Goal: Task Accomplishment & Management: Manage account settings

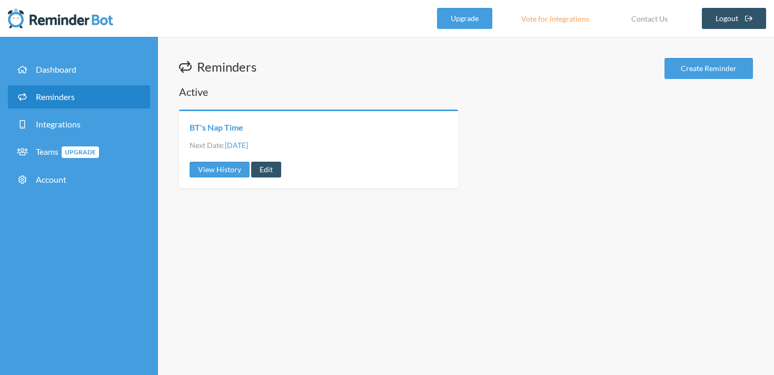
click at [219, 130] on link "BT's Nap Time" at bounding box center [217, 128] width 54 height 12
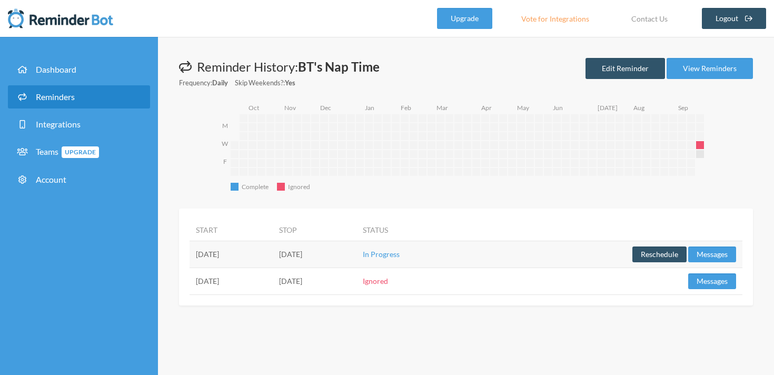
click at [224, 257] on td "[DATE]" at bounding box center [231, 254] width 83 height 27
click at [621, 61] on link "Edit Reminder" at bounding box center [624, 68] width 79 height 21
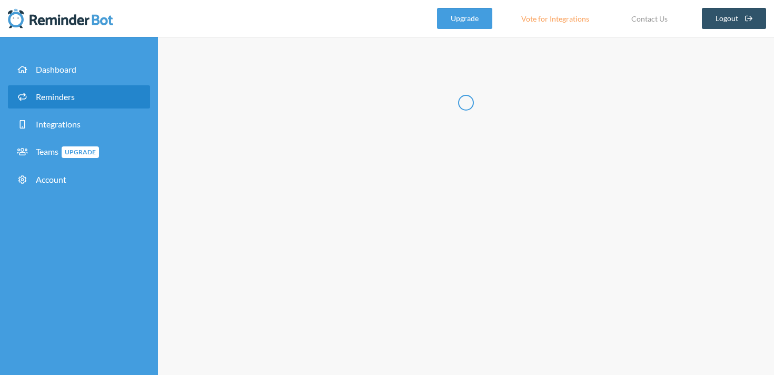
type input "BT's Nap Time"
select select "10:45:00"
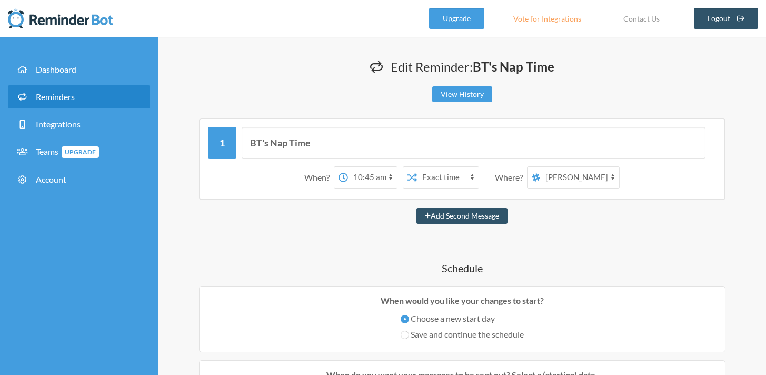
click at [557, 175] on select "[PERSON_NAME] [PERSON_NAME] Boosters" at bounding box center [579, 177] width 79 height 21
select select "spaces/AAQArYujtt0"
click at [541, 167] on select "[PERSON_NAME] [PERSON_NAME] Boosters" at bounding box center [579, 177] width 79 height 21
click at [383, 182] on select "12:00 am 12:15 am 12:30 am 12:45 am 1:00 am 1:15 am 1:30 am 1:45 am 2:00 am 2:1…" at bounding box center [372, 177] width 49 height 21
select select "11:45:00"
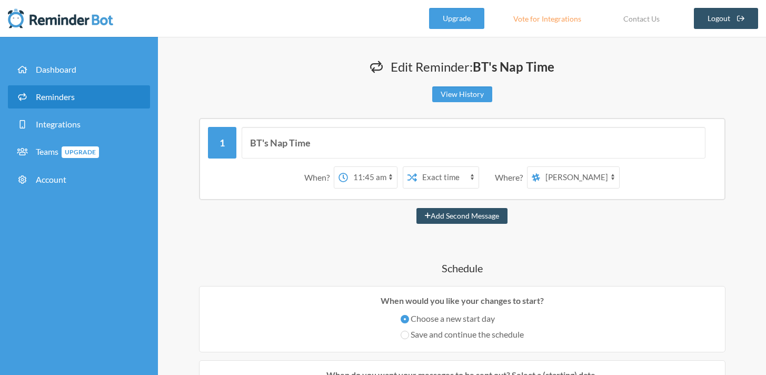
click at [348, 167] on select "12:00 am 12:15 am 12:30 am 12:45 am 1:00 am 1:15 am 1:30 am 1:45 am 2:00 am 2:1…" at bounding box center [372, 177] width 49 height 21
click at [327, 211] on div "Add Second Message" at bounding box center [462, 216] width 566 height 16
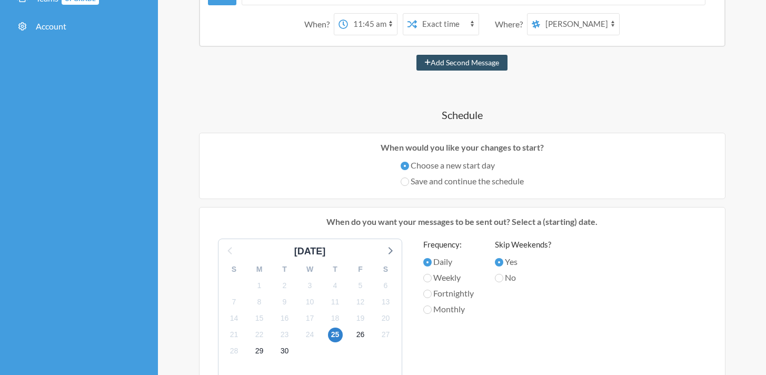
scroll to position [155, 0]
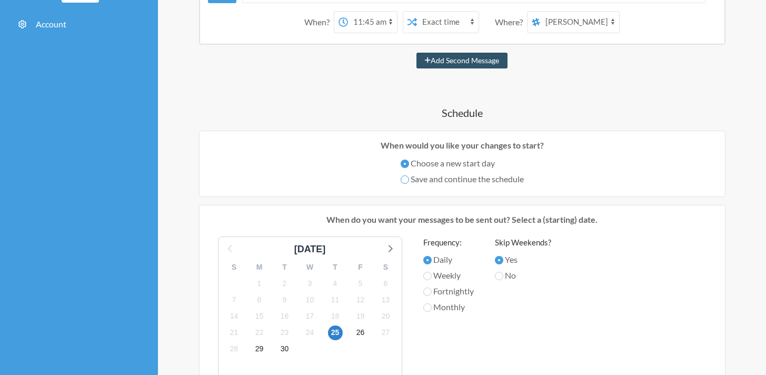
click at [402, 180] on input "Save and continue the schedule" at bounding box center [405, 179] width 8 height 8
radio input "true"
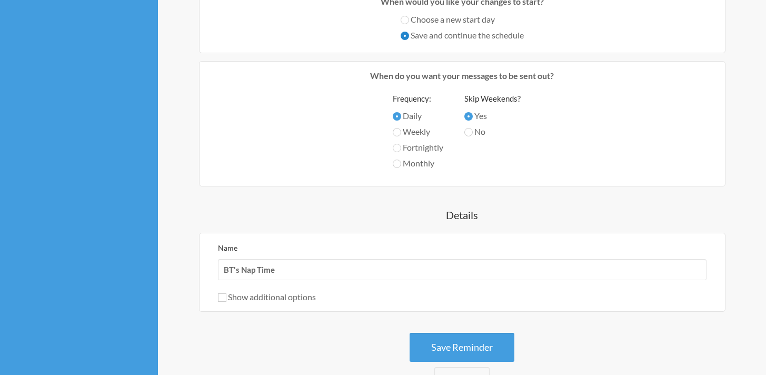
scroll to position [348, 0]
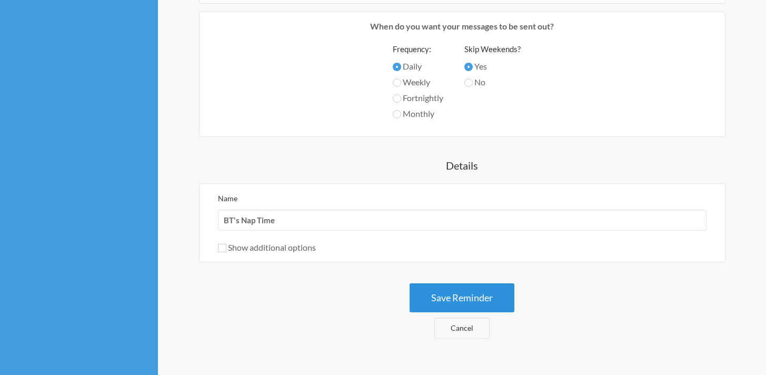
click at [448, 302] on button "Save Reminder" at bounding box center [462, 297] width 105 height 29
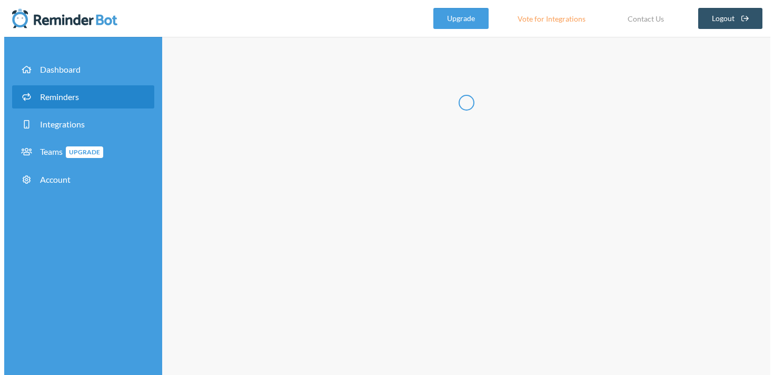
scroll to position [0, 0]
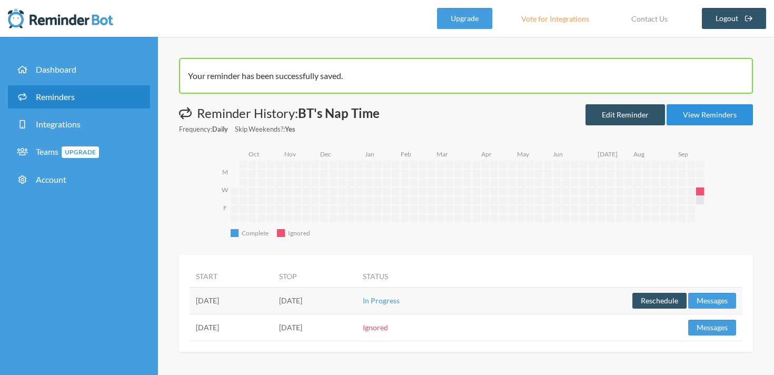
click at [693, 117] on link "View Reminders" at bounding box center [709, 114] width 86 height 21
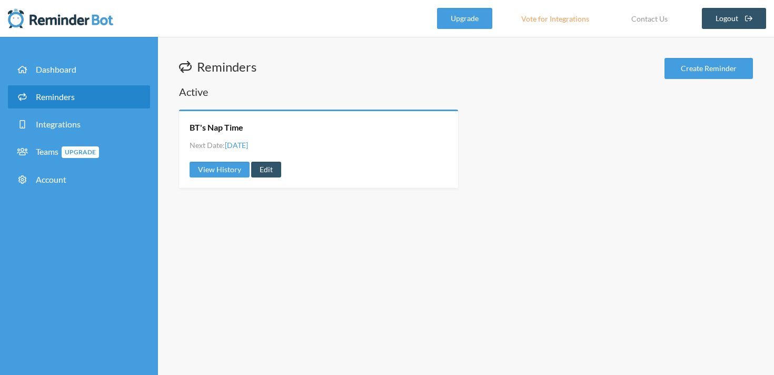
click at [362, 206] on div "Reminders Create Reminder Active BT's Nap Time Next Date: [DATE] View History E…" at bounding box center [466, 206] width 616 height 338
